Goal: Check status

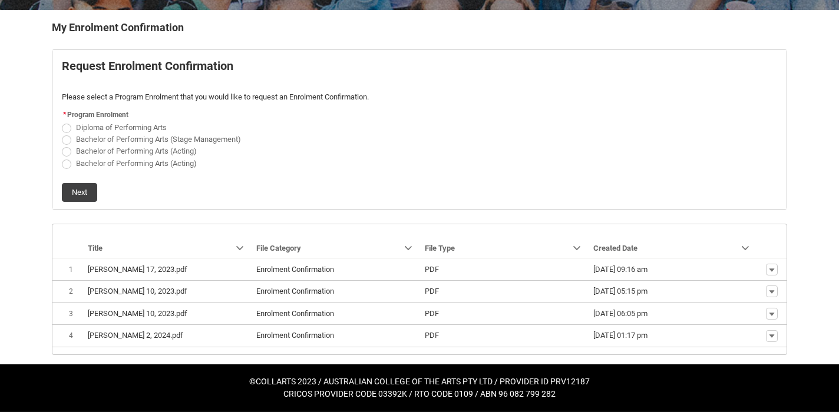
scroll to position [231, 0]
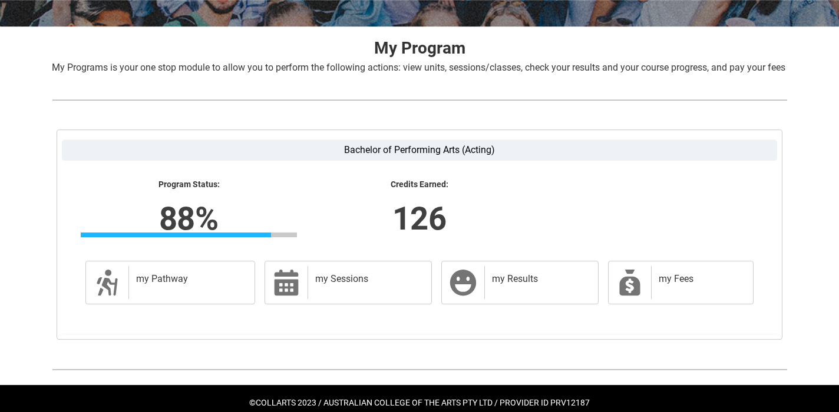
scroll to position [244, 0]
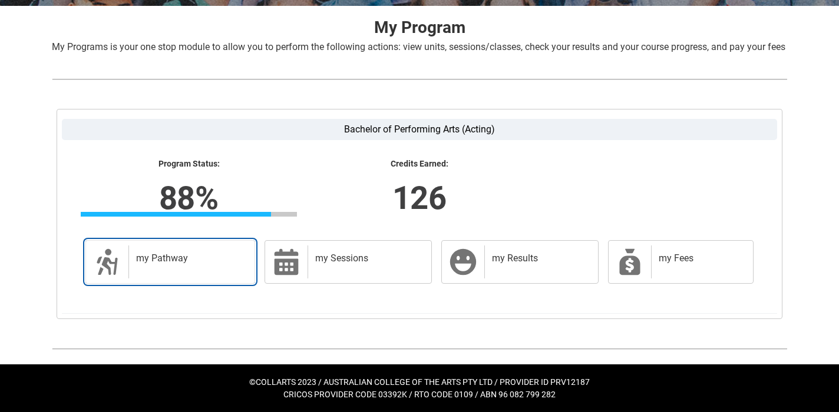
click at [200, 279] on link "my Pathway my Pathway" at bounding box center [170, 262] width 170 height 44
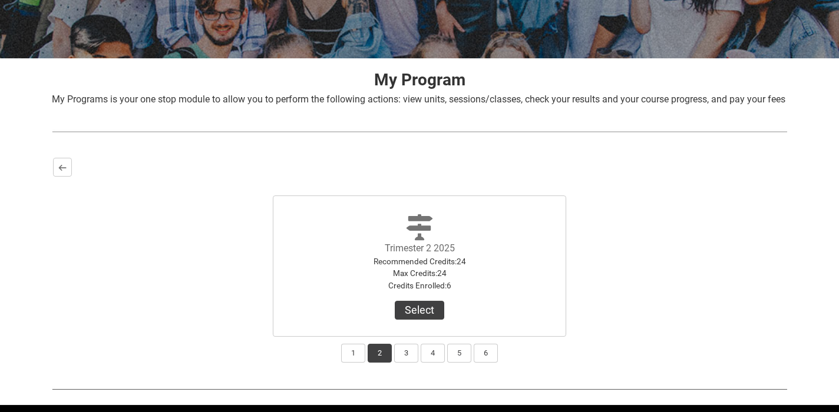
scroll to position [232, 0]
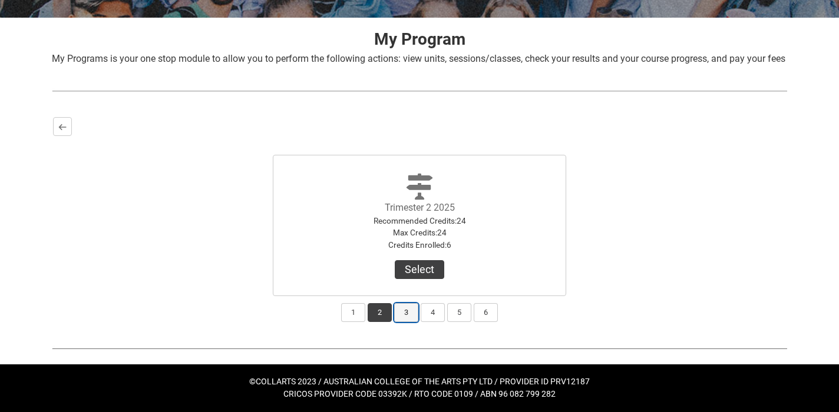
click at [404, 320] on button "3" at bounding box center [406, 312] width 24 height 19
click at [435, 320] on button "4" at bounding box center [433, 312] width 24 height 19
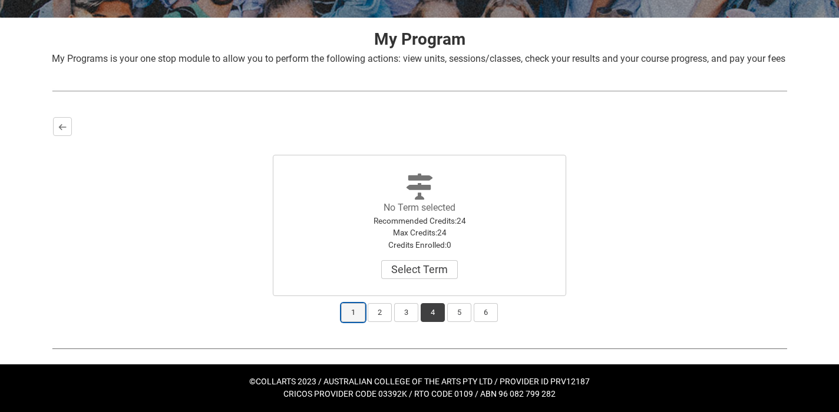
click at [355, 312] on button "1" at bounding box center [353, 312] width 24 height 19
click at [454, 268] on button "View Results" at bounding box center [419, 269] width 80 height 19
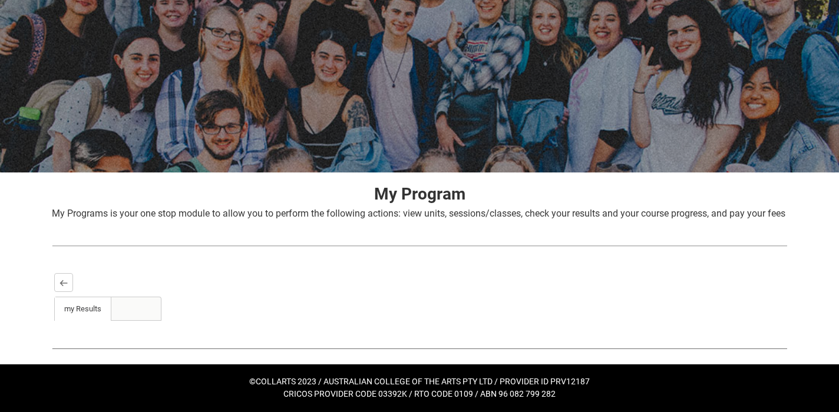
scroll to position [53, 0]
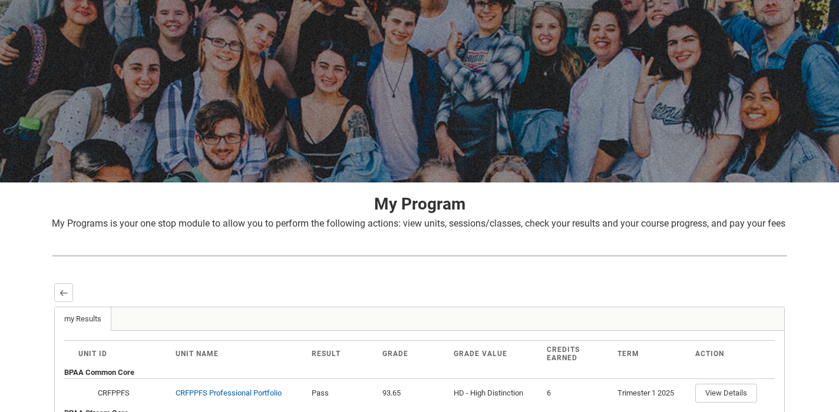
click at [822, 214] on div "Skip to Main Content Collarts Education Community Home New Enrolment Applicatio…" at bounding box center [419, 248] width 839 height 603
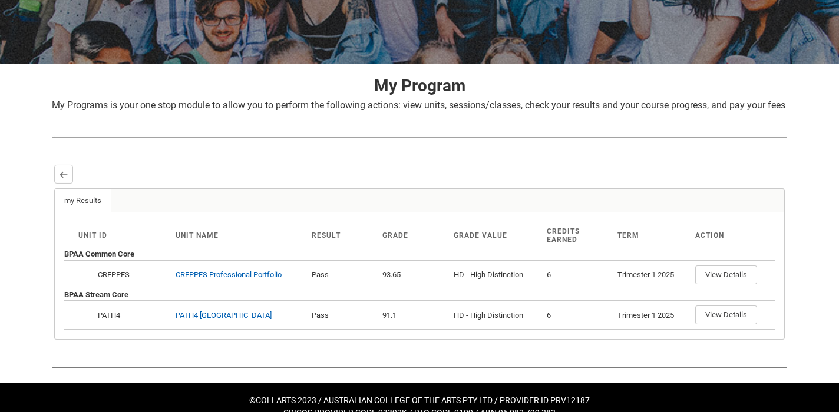
scroll to position [170, 0]
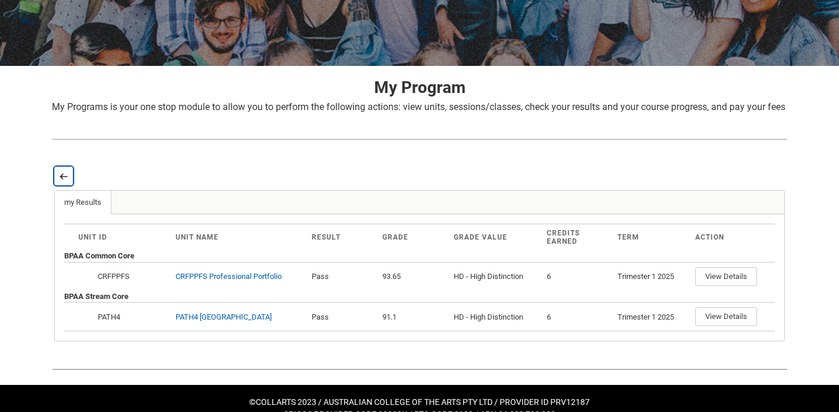
click at [63, 181] on lightning-primitive-icon "button" at bounding box center [63, 176] width 8 height 9
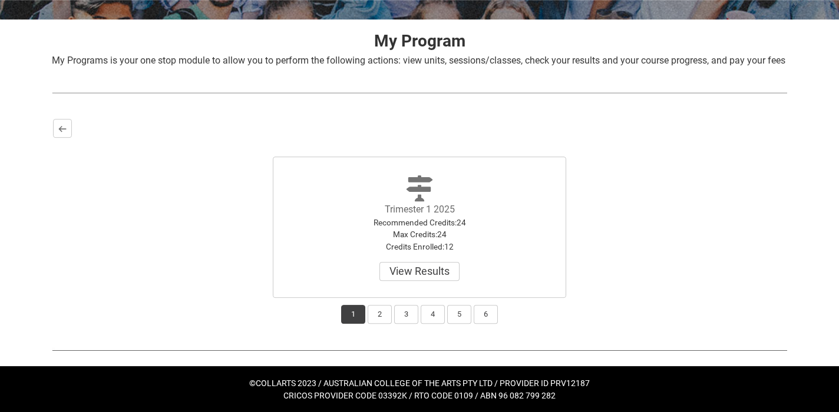
scroll to position [230, 0]
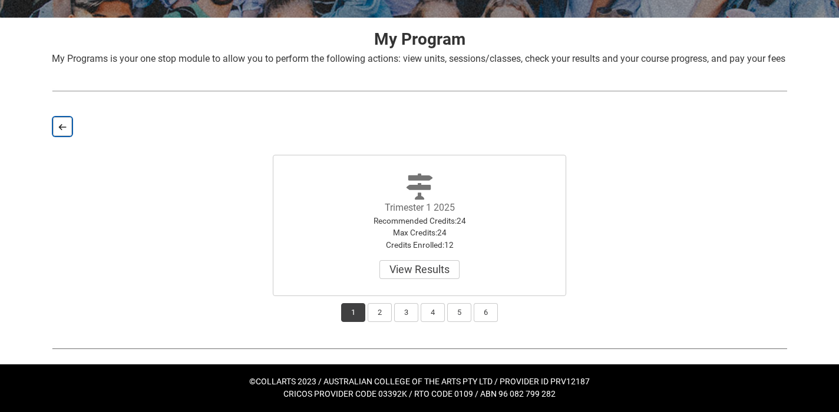
click at [64, 125] on lightning-primitive-icon "button" at bounding box center [62, 127] width 8 height 9
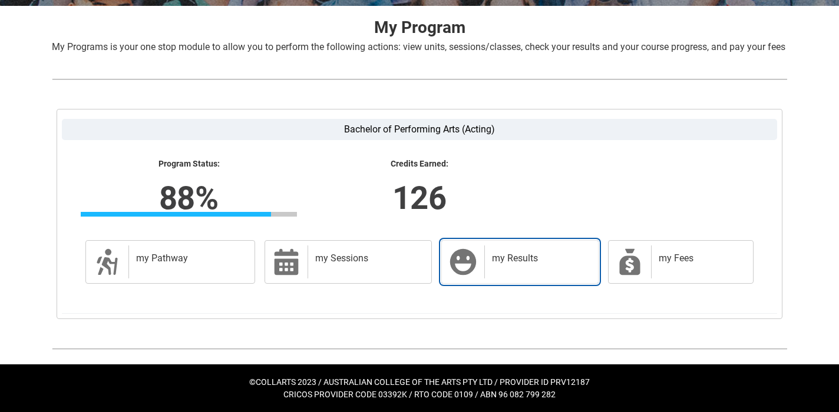
click at [524, 279] on div "my Results" at bounding box center [538, 262] width 109 height 33
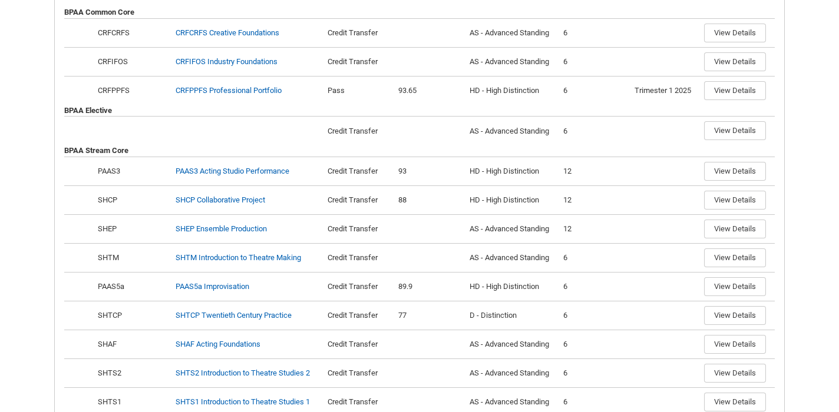
scroll to position [431, 0]
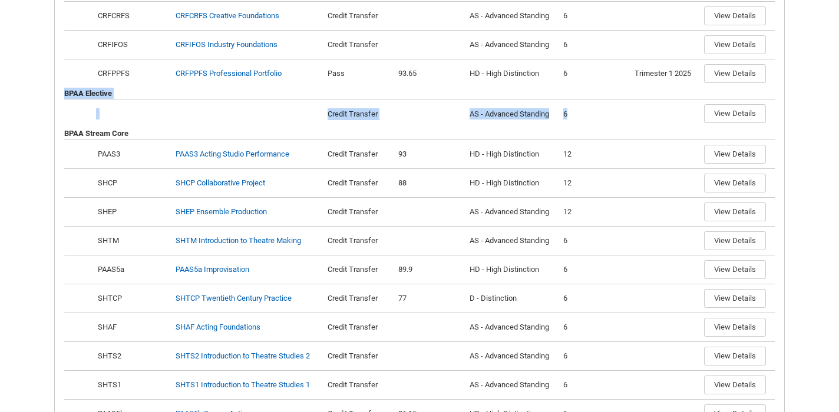
drag, startPoint x: 813, startPoint y: 96, endPoint x: 797, endPoint y: 131, distance: 38.5
click at [797, 130] on div "Skip to Main Content Collarts Education Community Home New Enrolment Applicatio…" at bounding box center [419, 107] width 839 height 1076
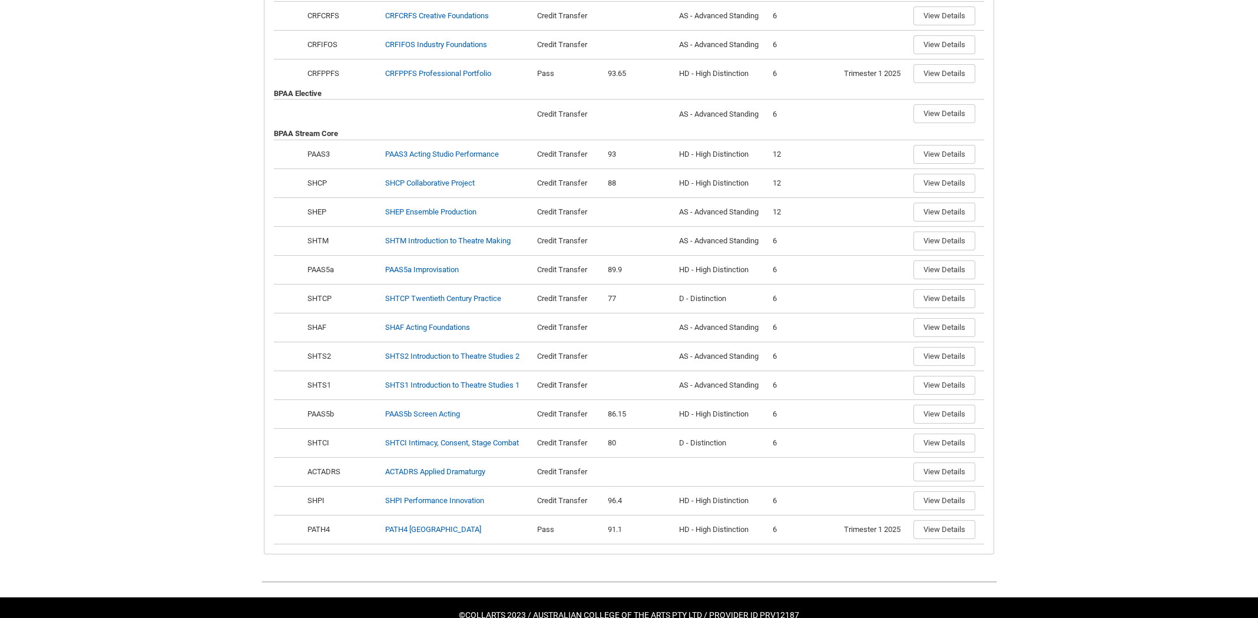
click at [169, 379] on div "Skip to Main Content Collarts Education Community Home New Enrolment Applicatio…" at bounding box center [629, 107] width 1258 height 1076
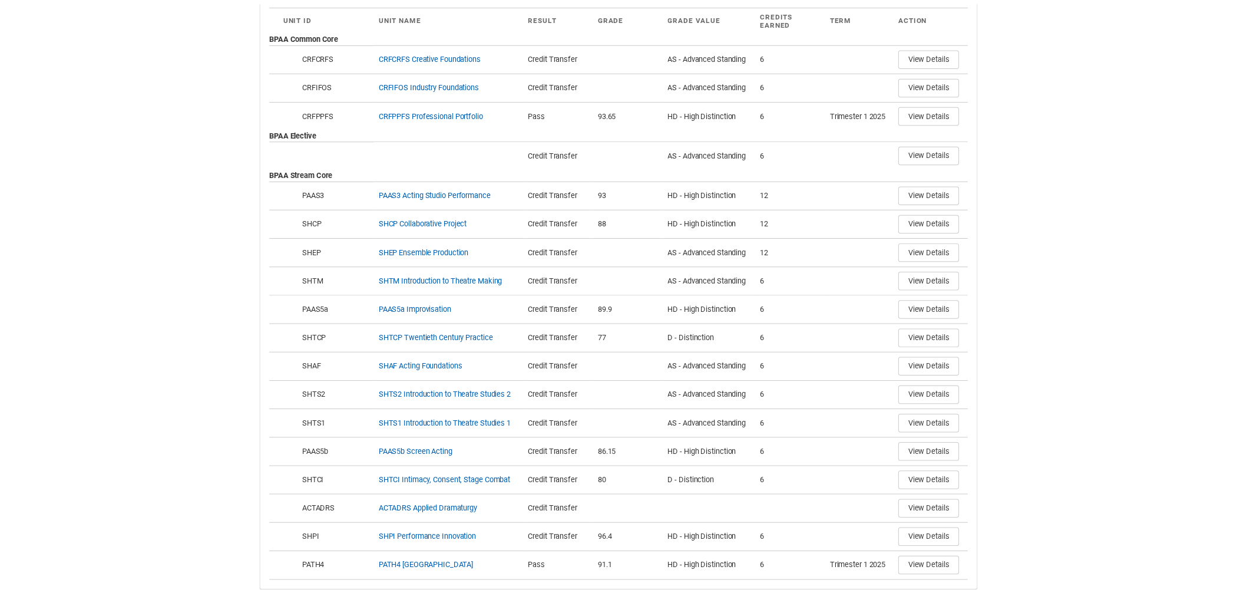
scroll to position [395, 0]
